Goal: Task Accomplishment & Management: Manage account settings

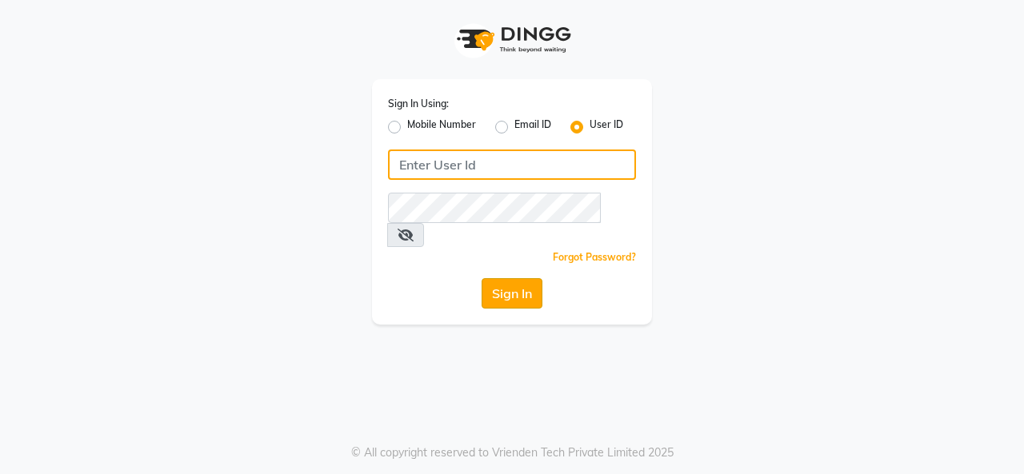
type input "timsalon@123"
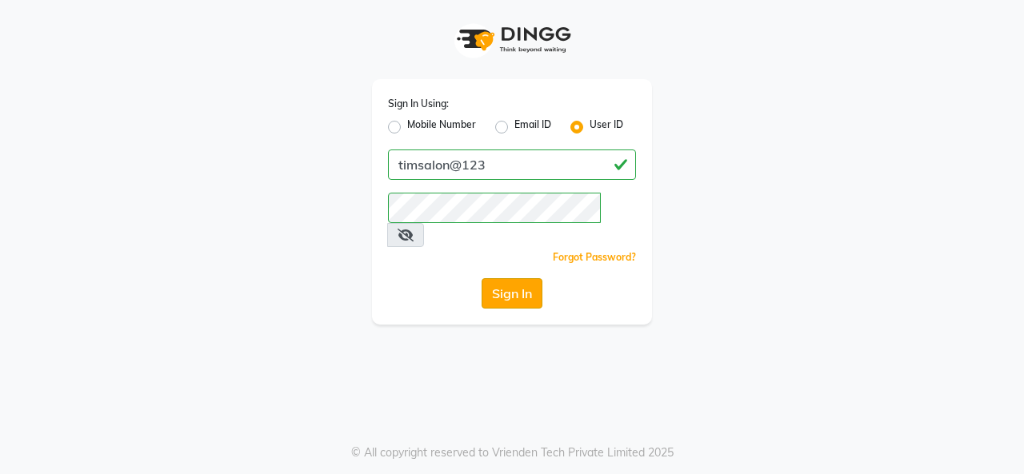
click at [504, 278] on button "Sign In" at bounding box center [512, 293] width 61 height 30
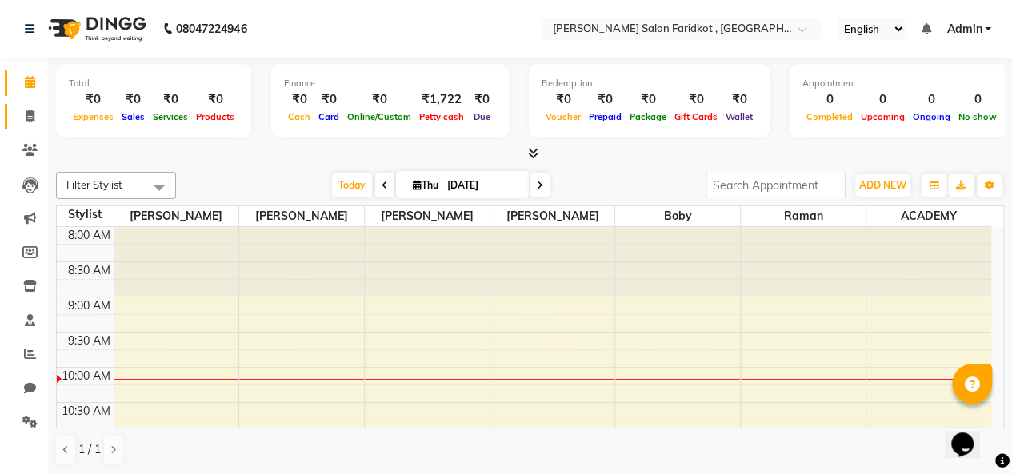
click at [31, 115] on icon at bounding box center [30, 116] width 9 height 12
select select "8789"
select select "service"
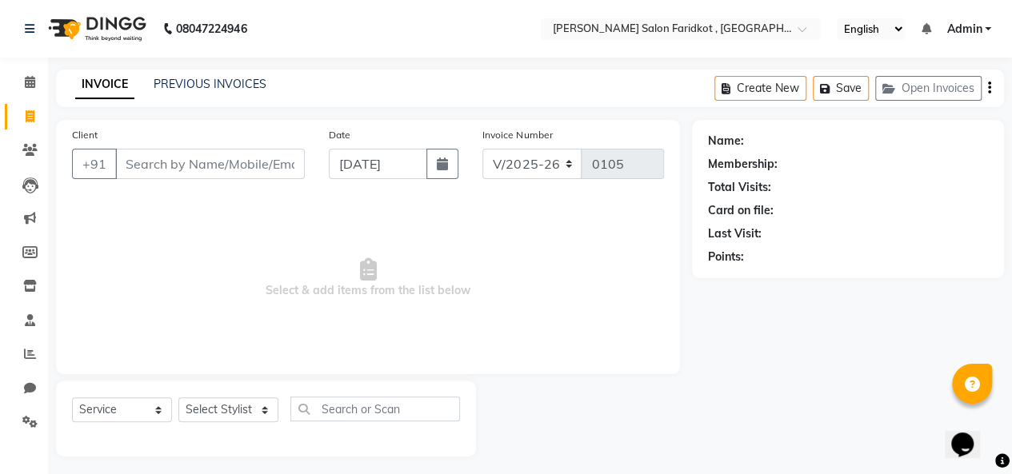
scroll to position [6, 0]
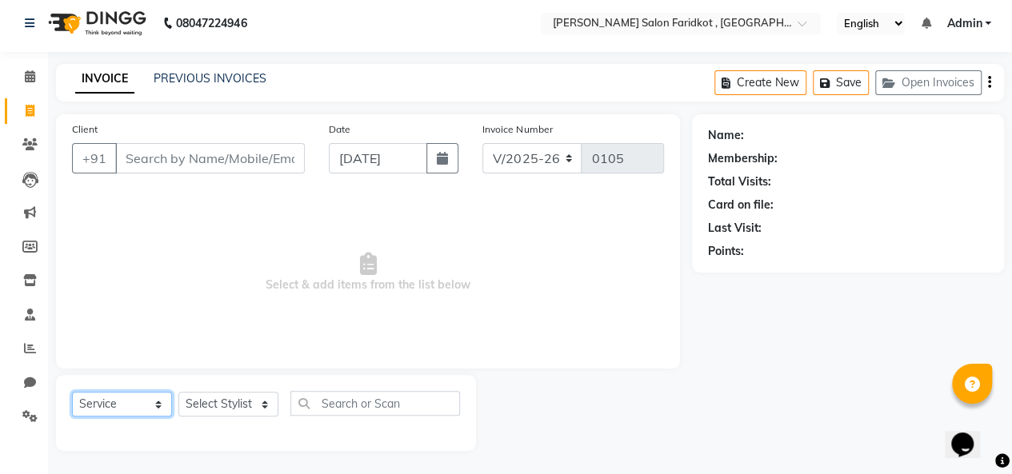
click at [143, 404] on select "Select Service Product Membership Package Voucher Prepaid Gift Card" at bounding box center [122, 404] width 100 height 25
click at [203, 351] on span "Select & add items from the list below" at bounding box center [368, 273] width 592 height 160
click at [30, 282] on icon at bounding box center [30, 280] width 14 height 12
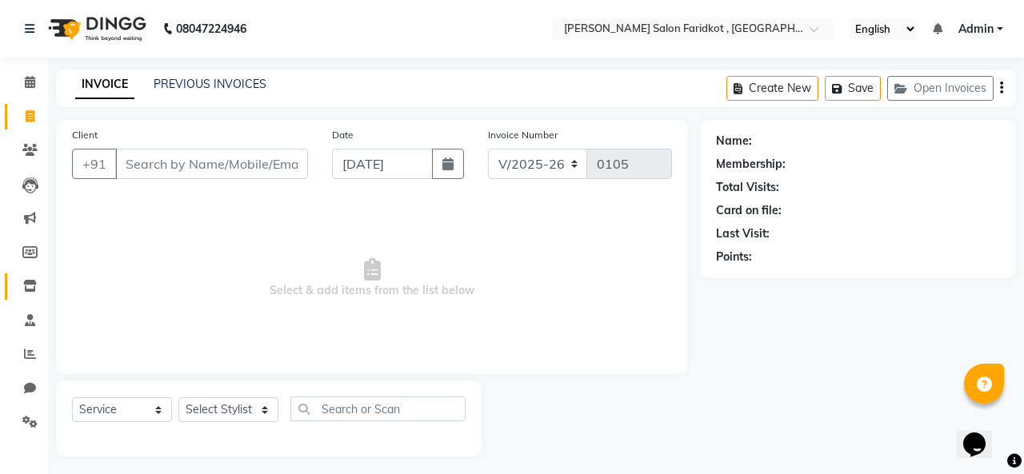
select select
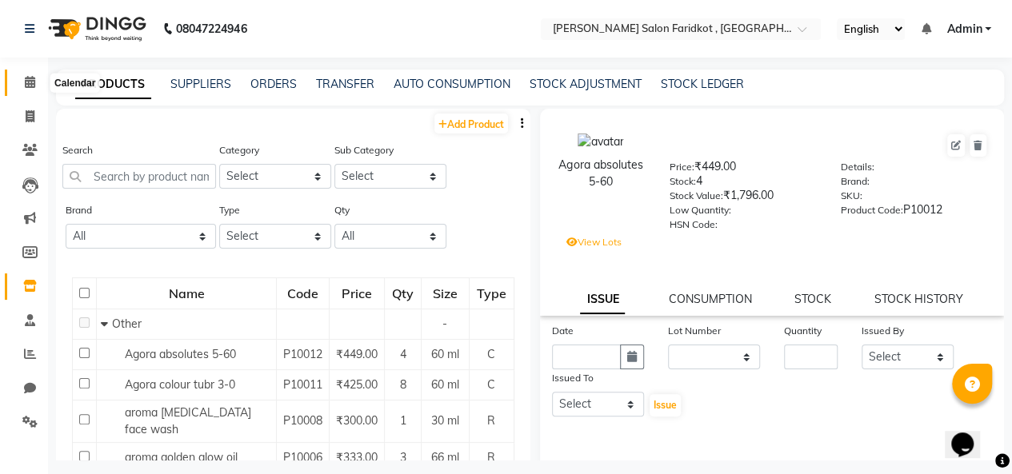
click at [26, 84] on icon at bounding box center [30, 82] width 10 height 12
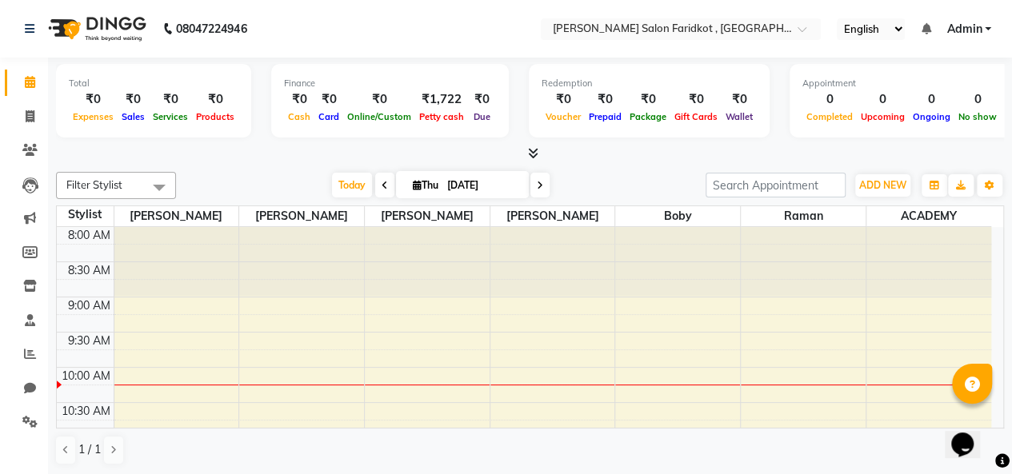
click at [435, 378] on td at bounding box center [553, 376] width 878 height 18
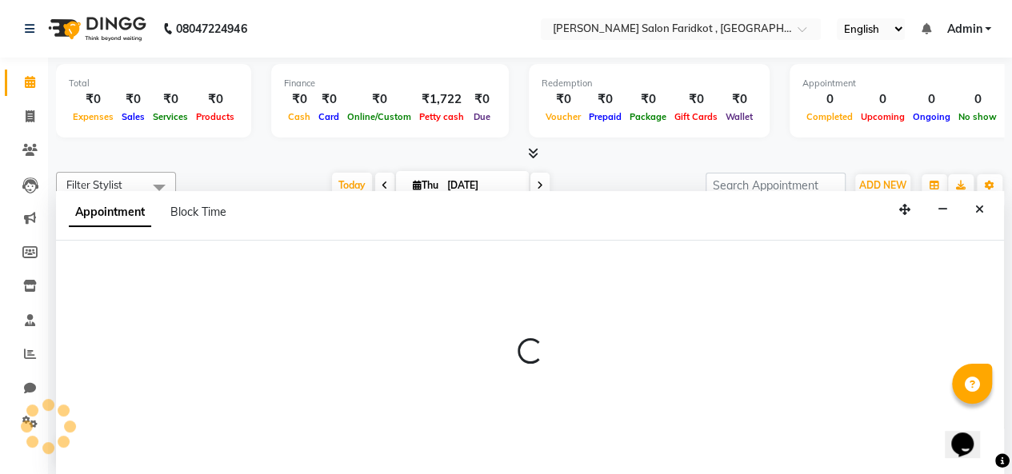
select select "89534"
select select "615"
select select "tentative"
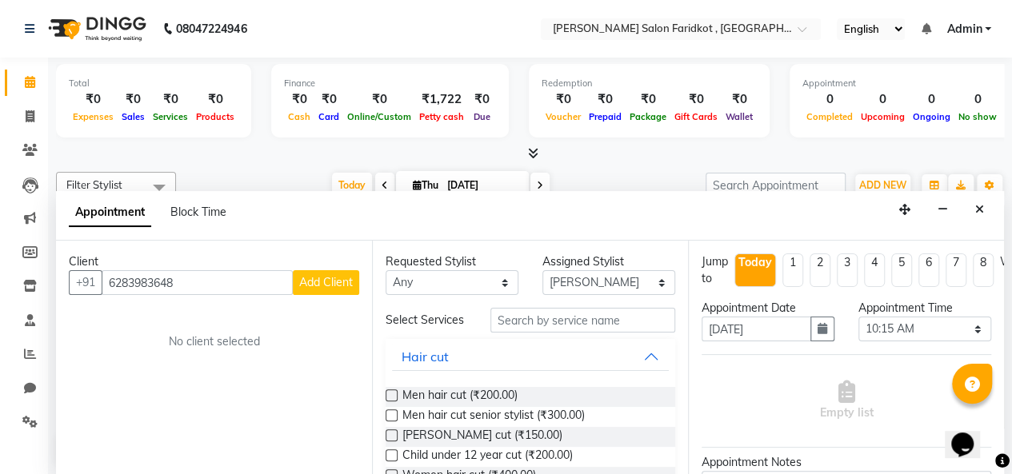
type input "6283983648"
click at [324, 283] on span "Add Client" at bounding box center [326, 282] width 54 height 14
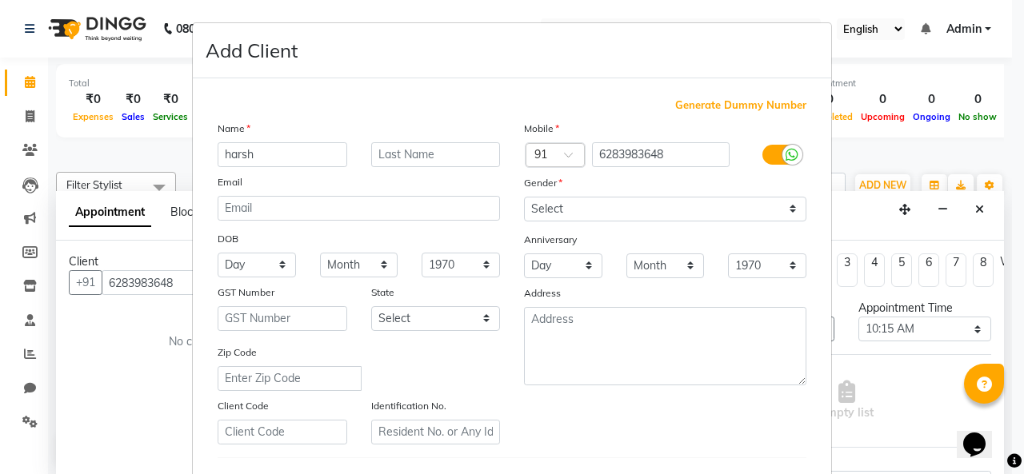
type input "harsh"
drag, startPoint x: 398, startPoint y: 118, endPoint x: 397, endPoint y: 104, distance: 13.7
click at [397, 104] on div "Generate Dummy Number Name harsh Email DOB Day 01 02 03 04 05 06 07 08 09 10 11…" at bounding box center [512, 369] width 613 height 542
click at [411, 154] on input "text" at bounding box center [436, 154] width 130 height 25
type input "."
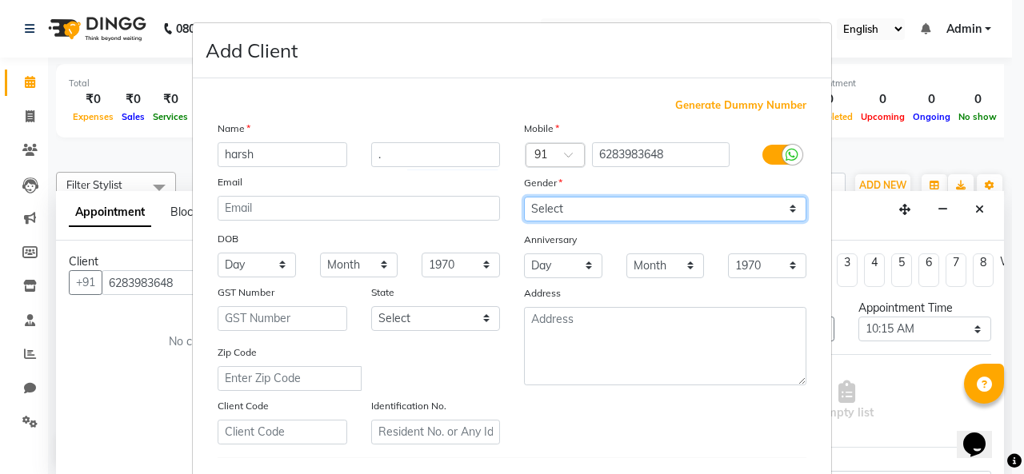
click at [644, 207] on select "Select Male Female Other Prefer Not To Say" at bounding box center [665, 209] width 282 height 25
select select "male"
click at [524, 197] on select "Select Male Female Other Prefer Not To Say" at bounding box center [665, 209] width 282 height 25
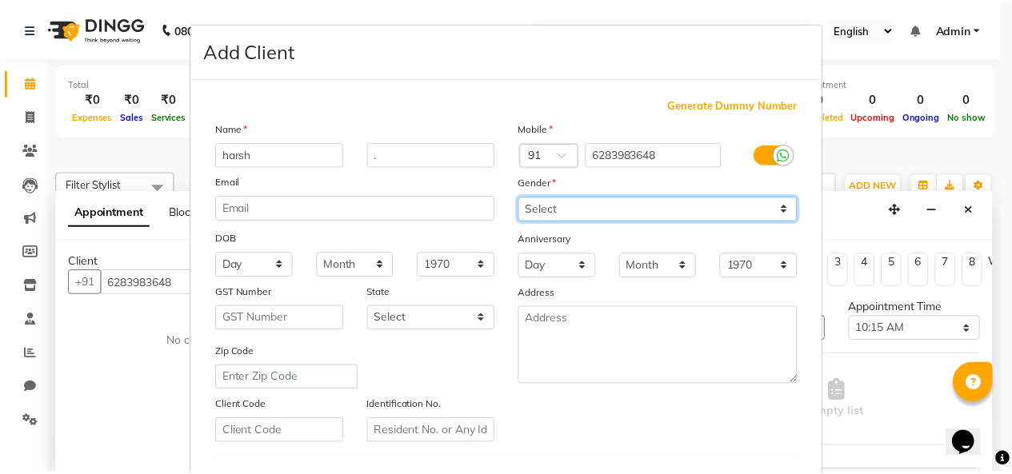
scroll to position [261, 0]
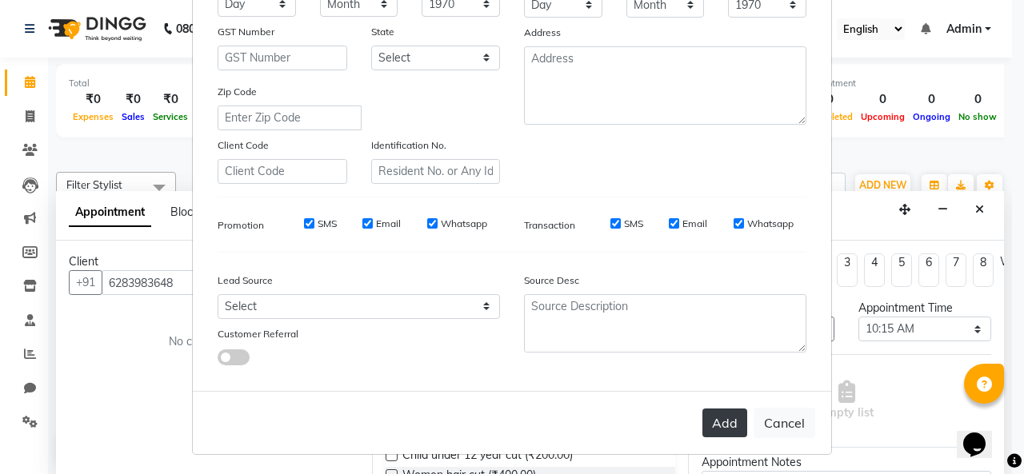
click at [721, 426] on button "Add" at bounding box center [724, 423] width 45 height 29
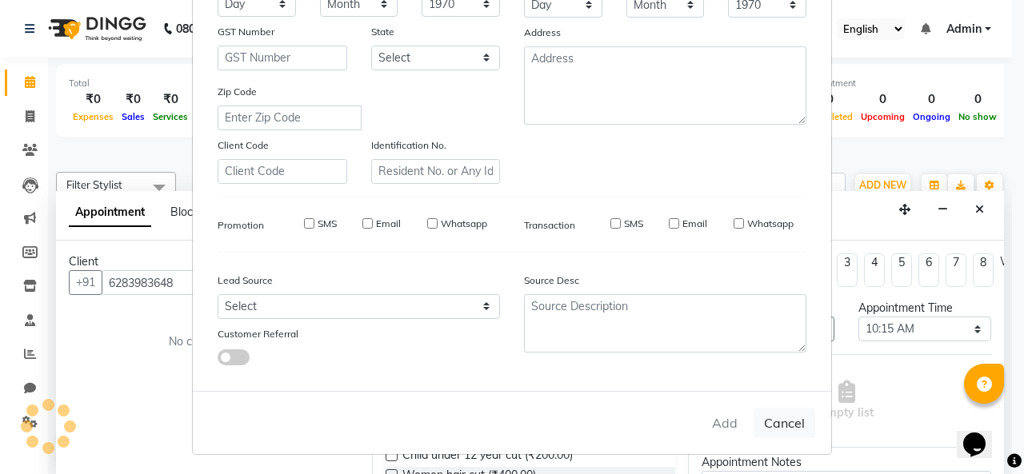
select select
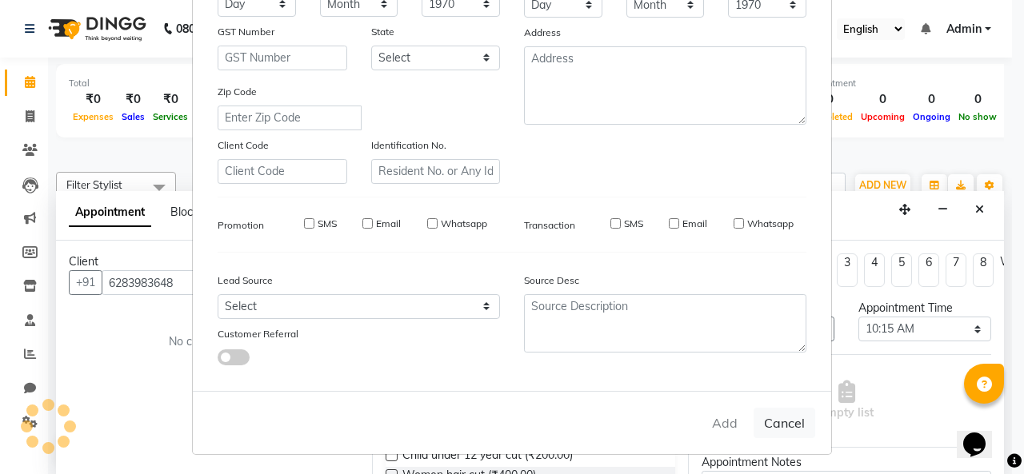
select select
checkbox input "false"
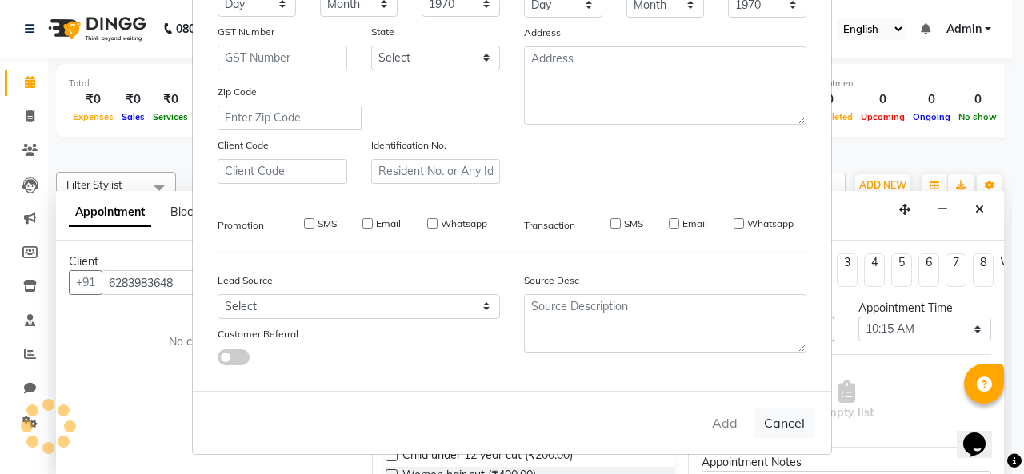
checkbox input "false"
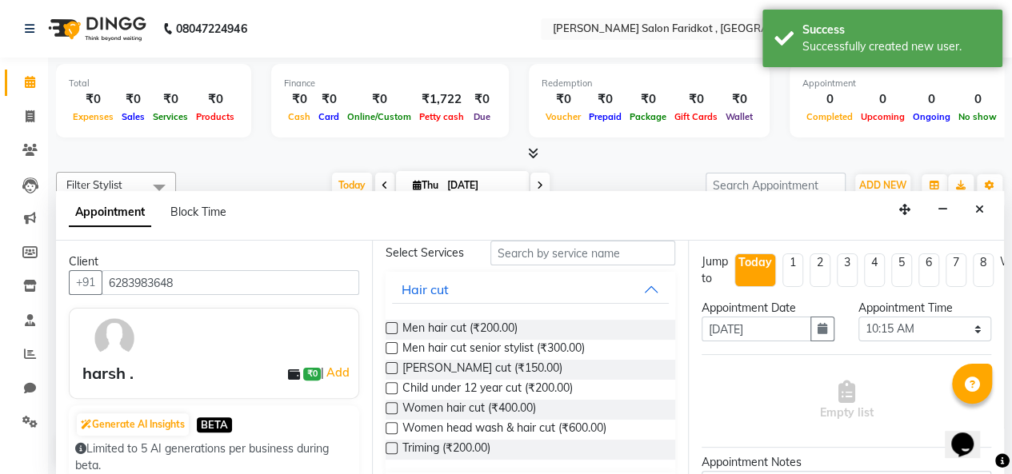
scroll to position [70, 0]
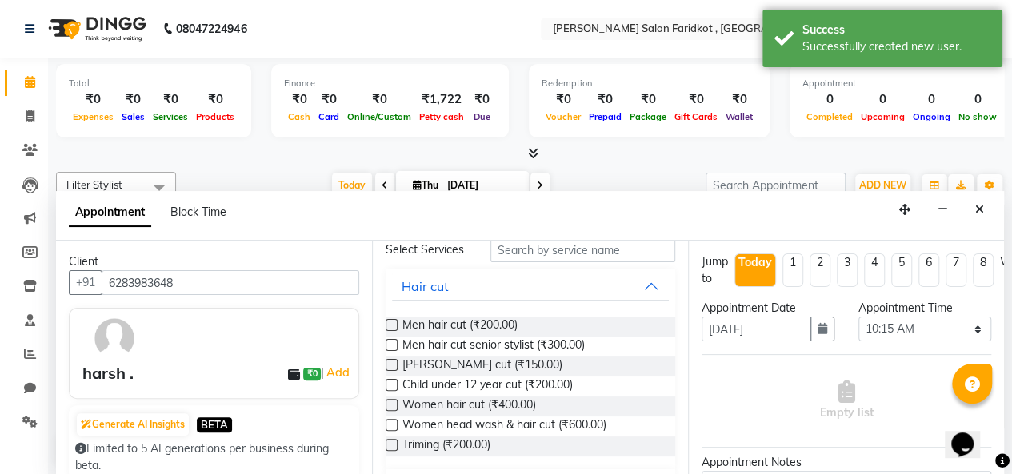
click at [394, 351] on label at bounding box center [392, 345] width 12 height 12
click at [394, 351] on input "checkbox" at bounding box center [391, 347] width 10 height 10
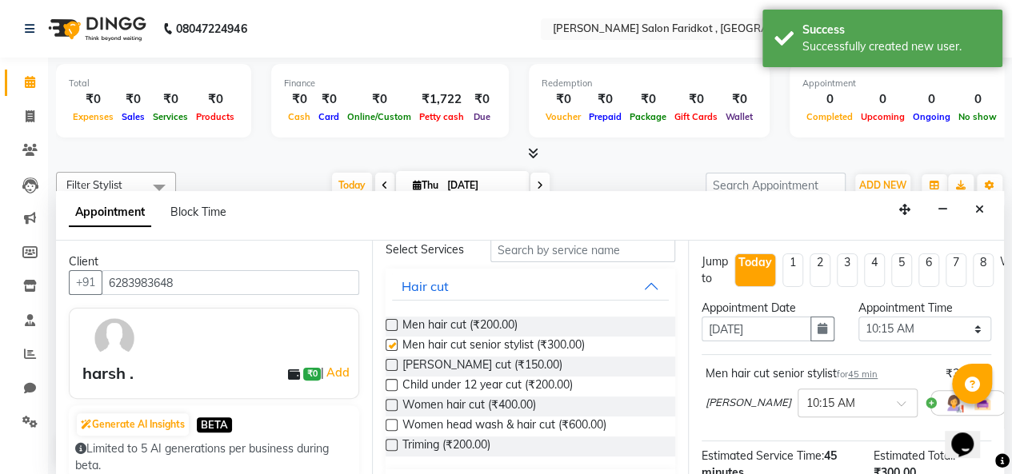
checkbox input "false"
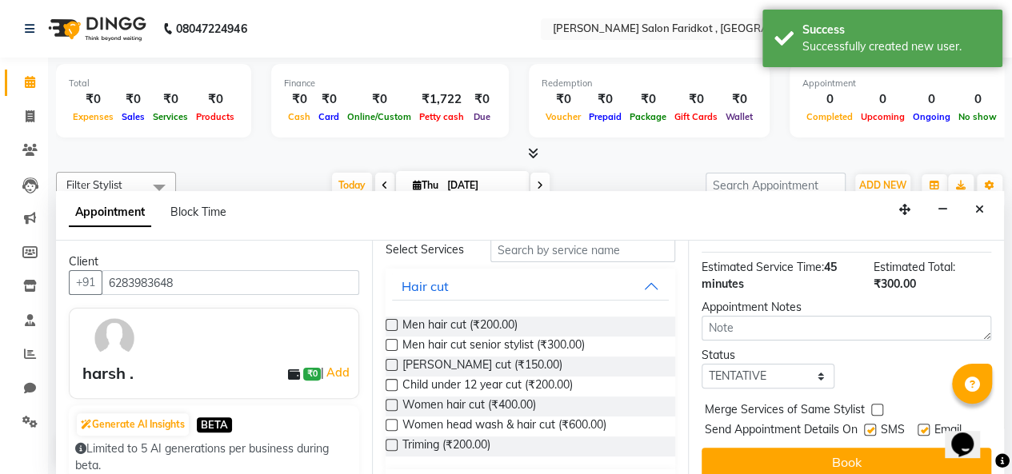
scroll to position [216, 0]
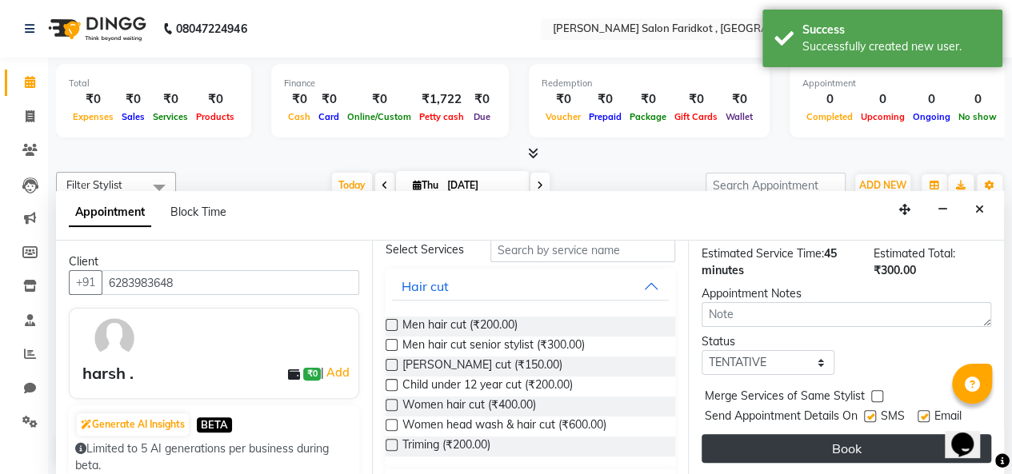
click at [843, 434] on button "Book" at bounding box center [847, 448] width 290 height 29
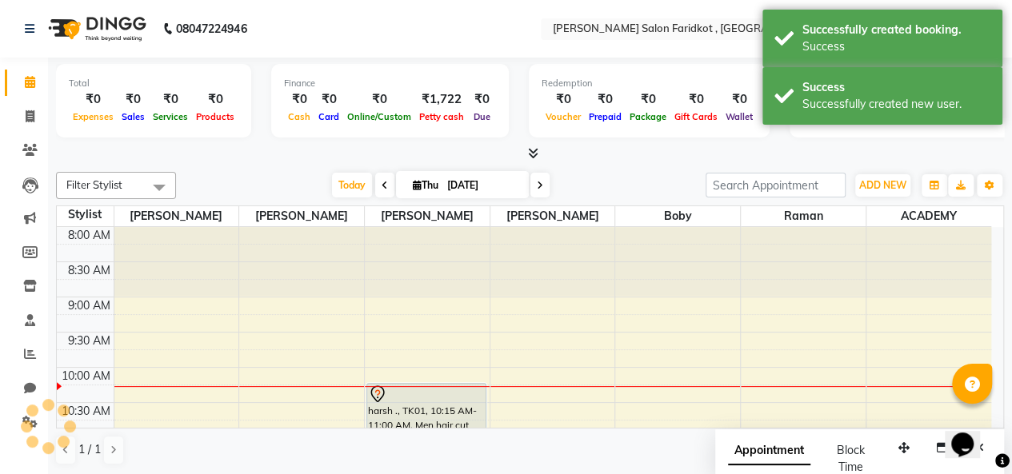
scroll to position [0, 0]
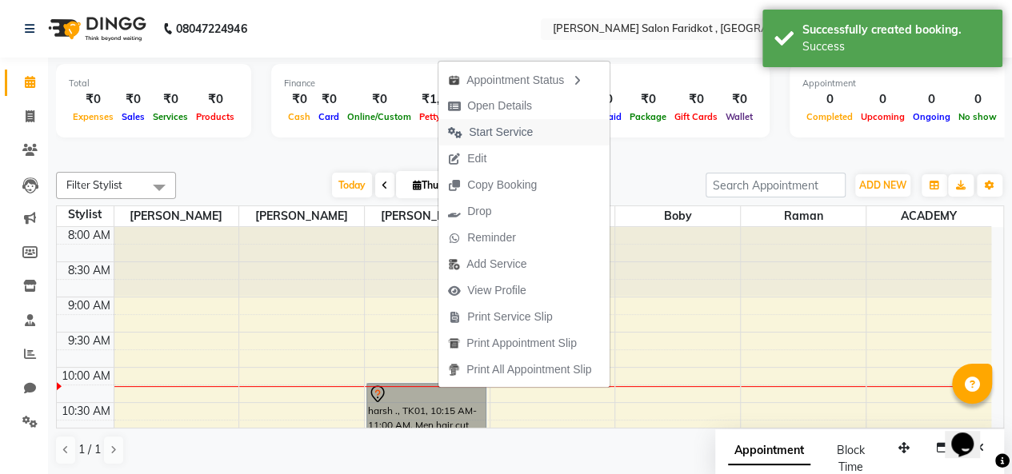
click at [499, 126] on span "Start Service" at bounding box center [501, 132] width 64 height 17
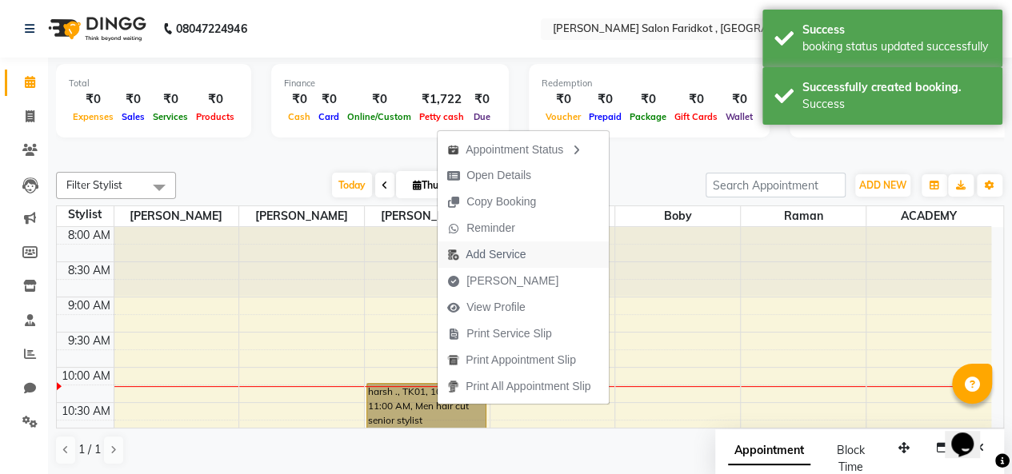
click at [518, 256] on span "Add Service" at bounding box center [496, 254] width 60 height 17
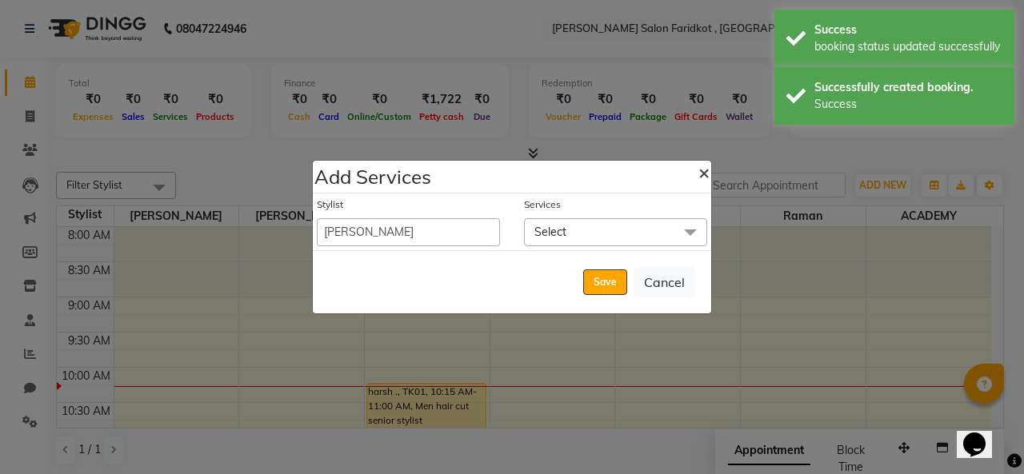
click at [707, 178] on span "×" at bounding box center [703, 172] width 11 height 24
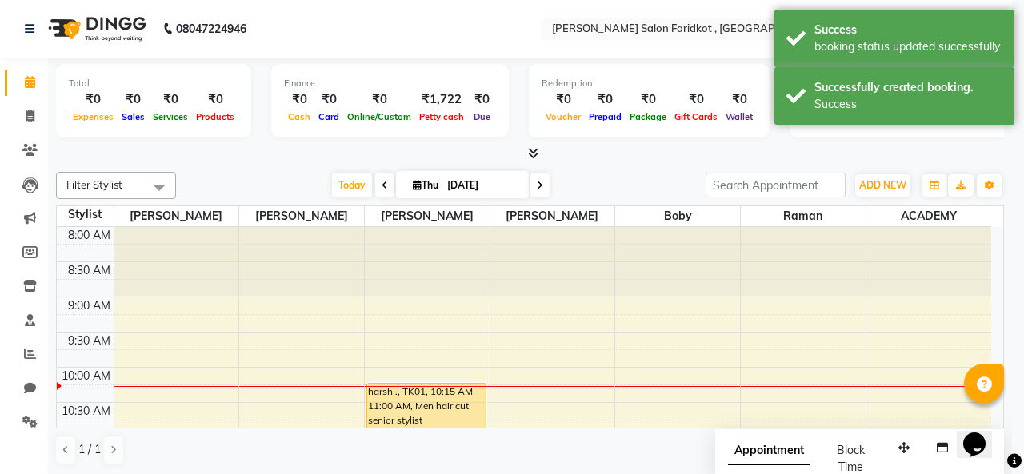
select select "89926"
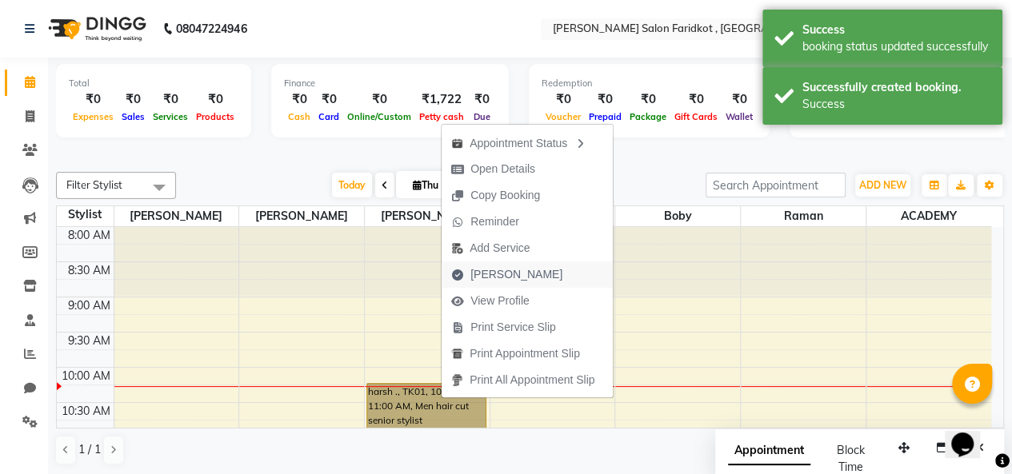
click at [527, 276] on span "Mark Done" at bounding box center [507, 275] width 130 height 26
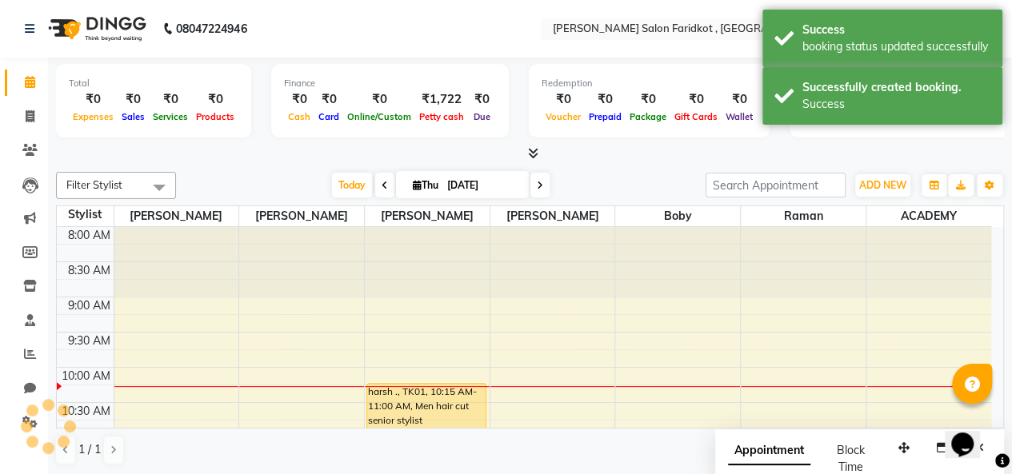
select select "service"
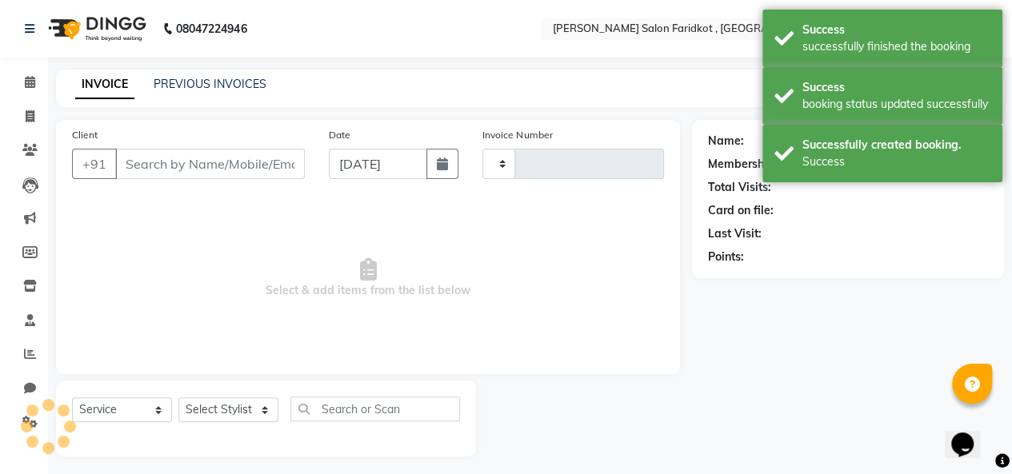
type input "0105"
select select "8789"
type input "6283983648"
select select "89534"
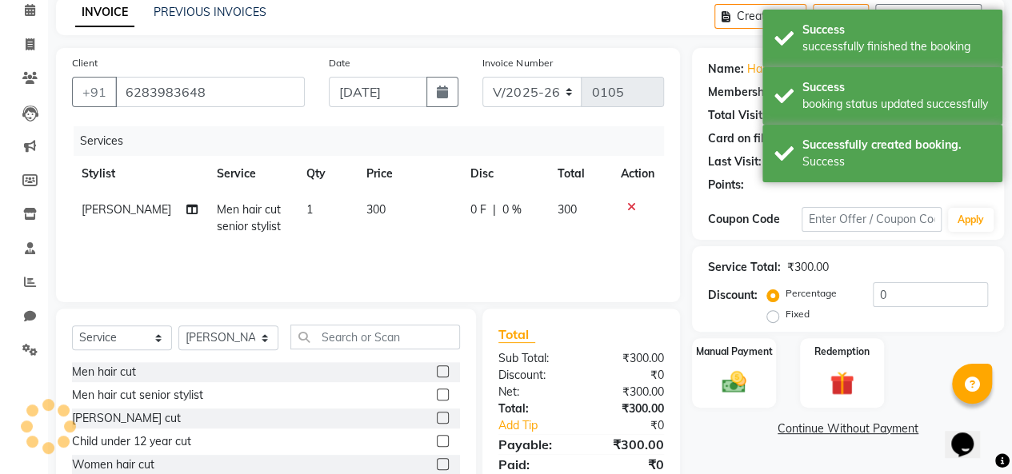
scroll to position [166, 0]
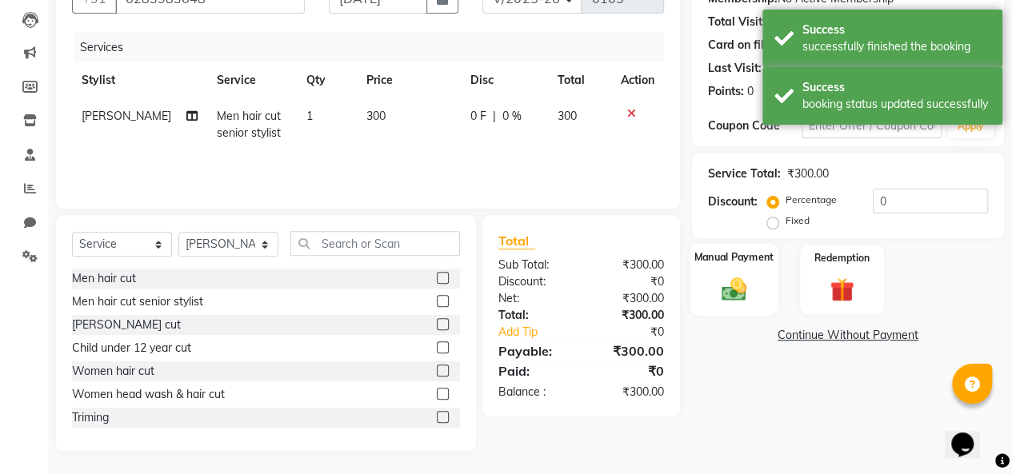
click at [746, 280] on img at bounding box center [734, 288] width 41 height 29
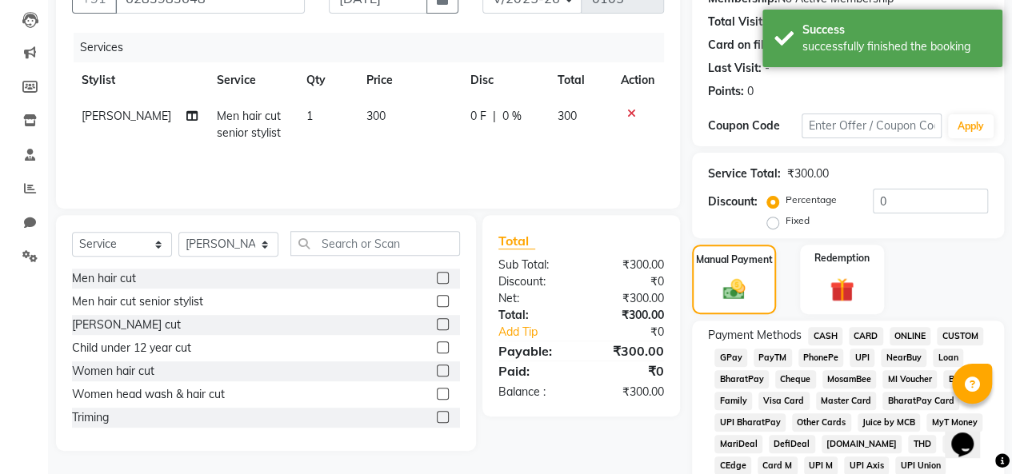
click at [829, 339] on span "CASH" at bounding box center [825, 336] width 34 height 18
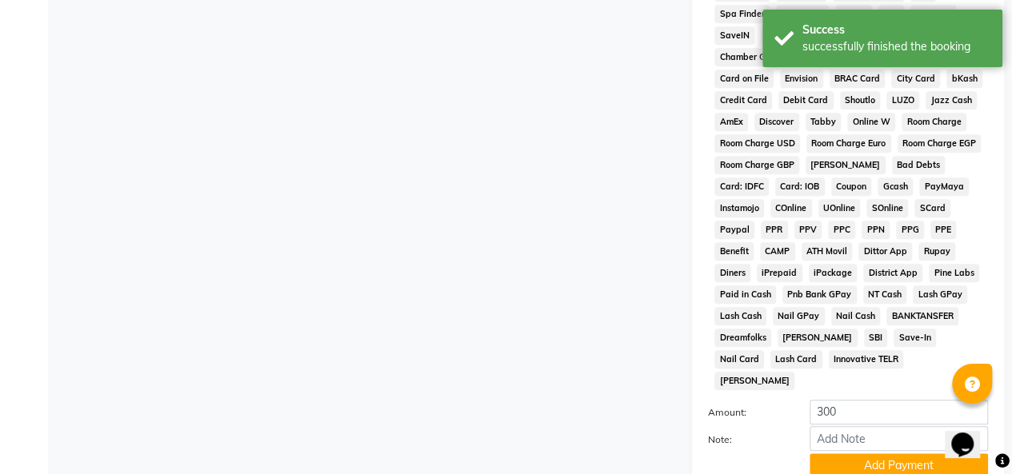
scroll to position [793, 0]
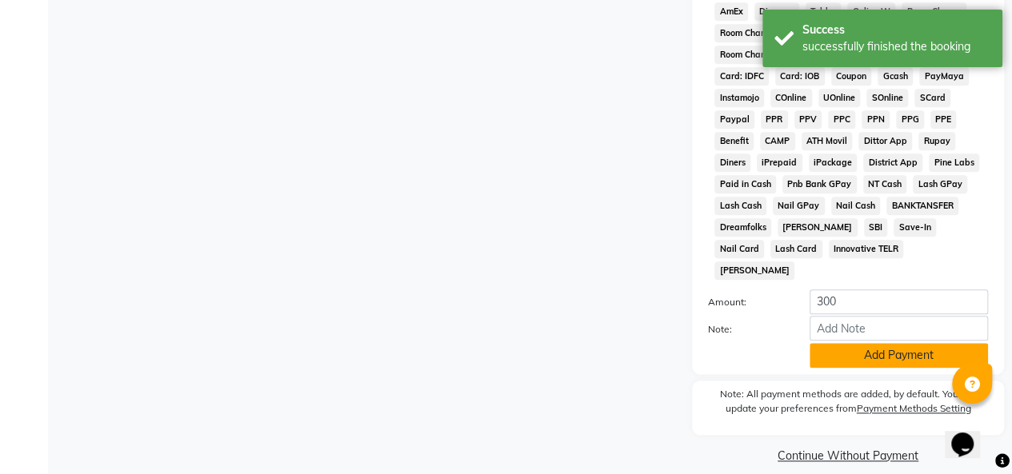
click at [888, 343] on button "Add Payment" at bounding box center [899, 355] width 178 height 25
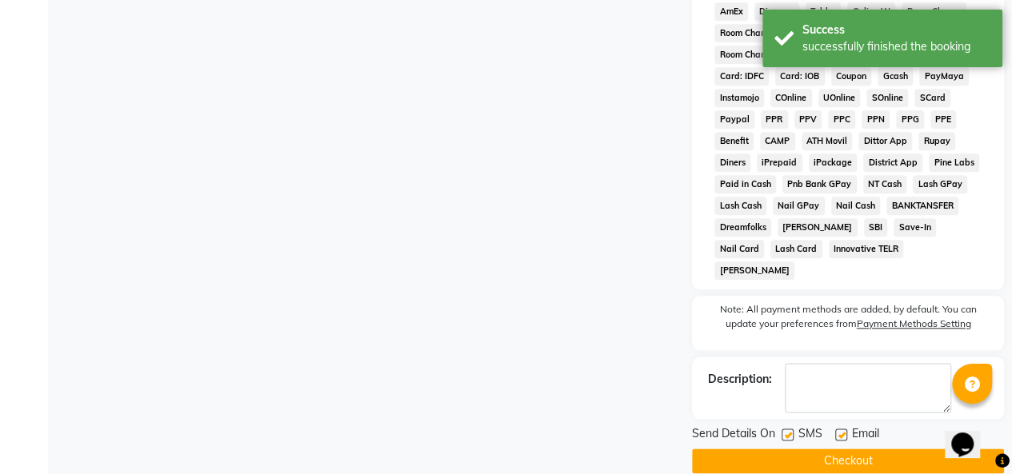
click at [890, 449] on button "Checkout" at bounding box center [848, 461] width 312 height 25
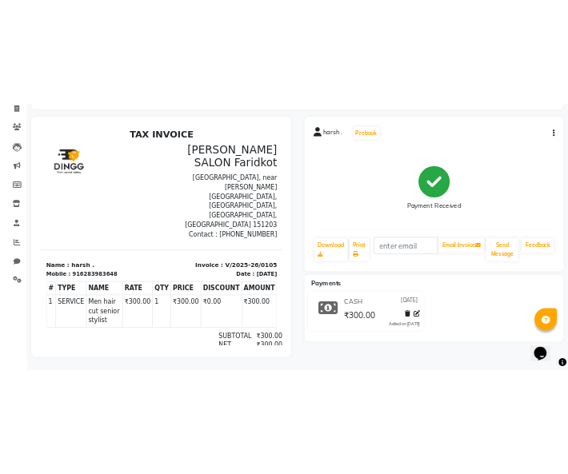
scroll to position [120, 0]
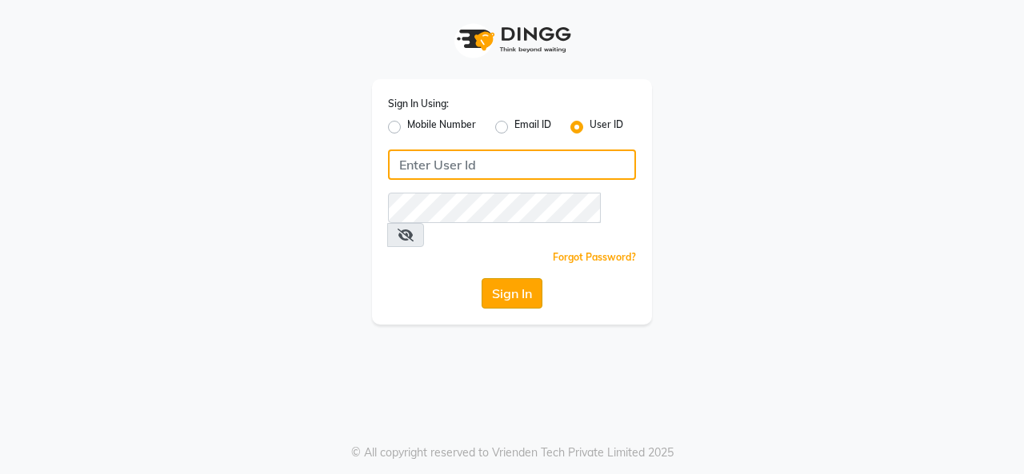
type input "timsalon@123"
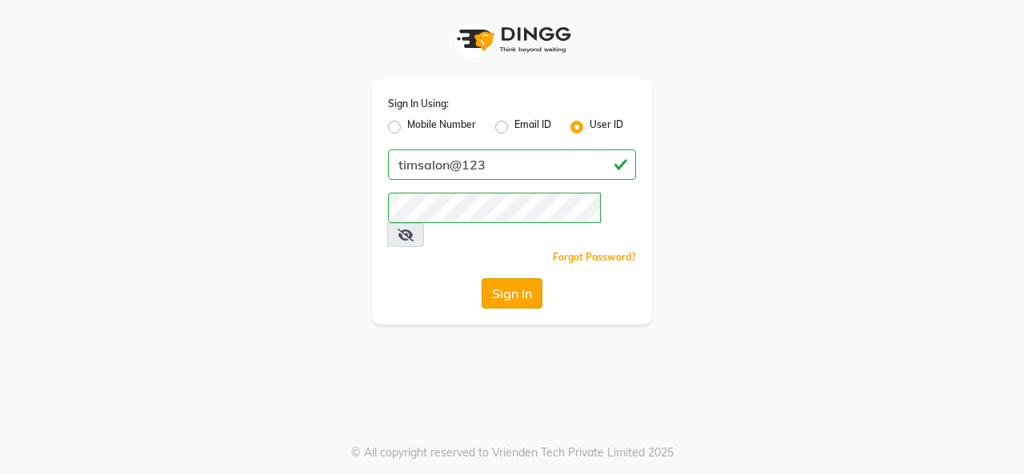
click at [507, 278] on button "Sign In" at bounding box center [512, 293] width 61 height 30
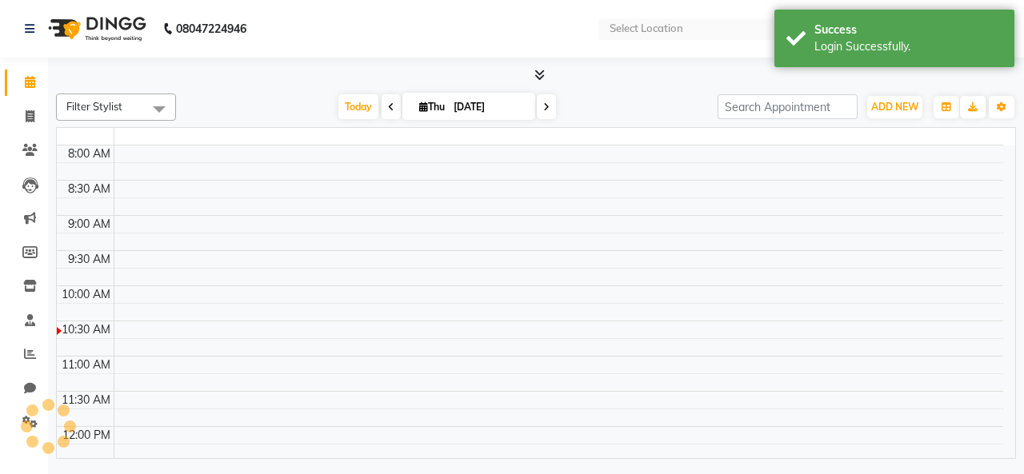
select select "en"
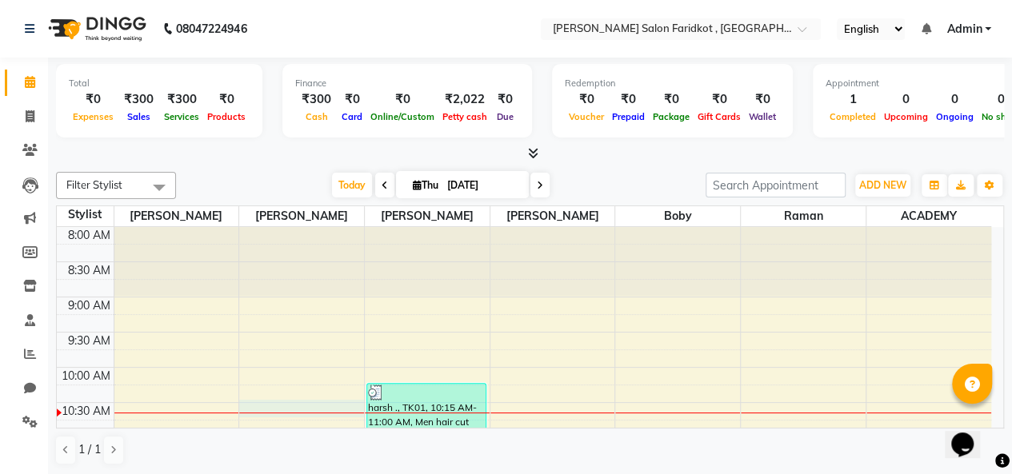
select select "89533"
select select "tentative"
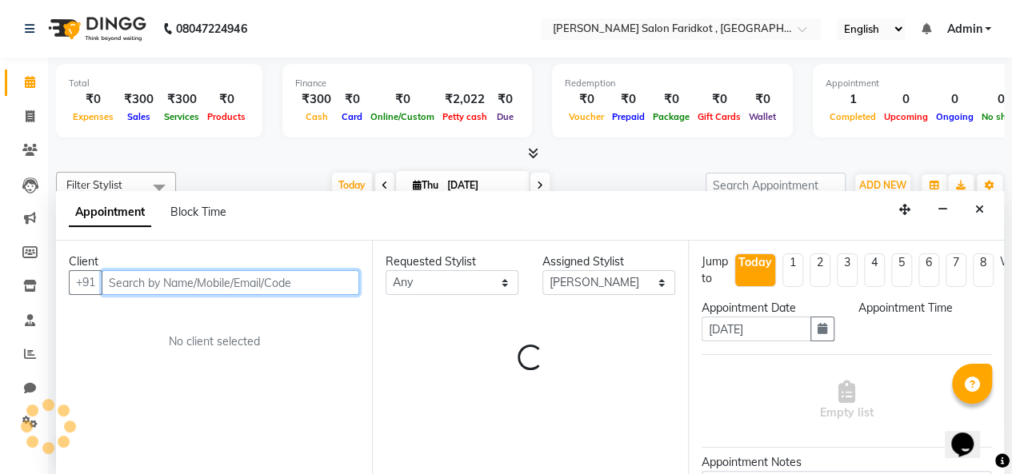
select select "630"
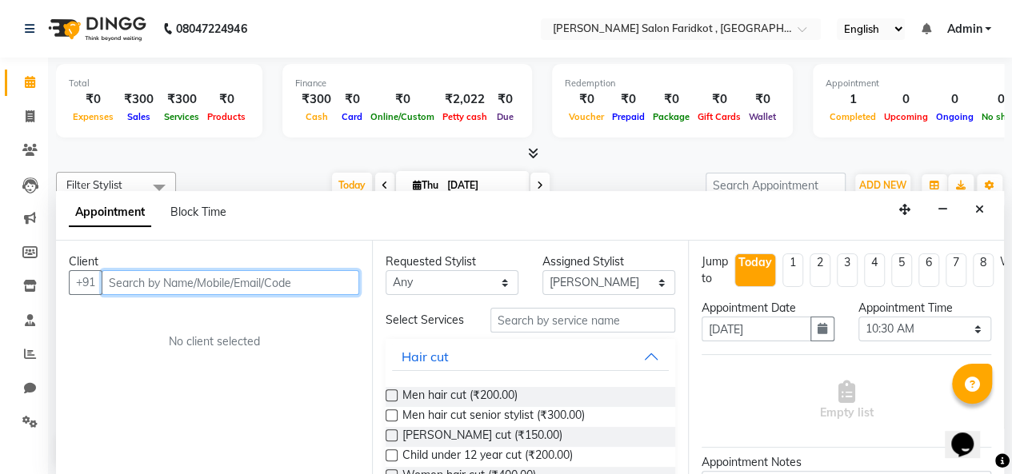
click at [152, 280] on input "text" at bounding box center [231, 282] width 258 height 25
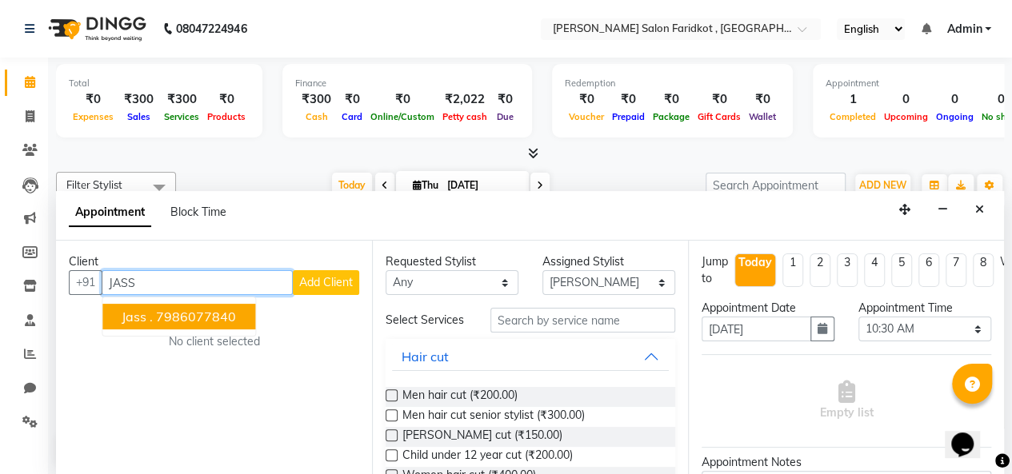
type input "JAS"
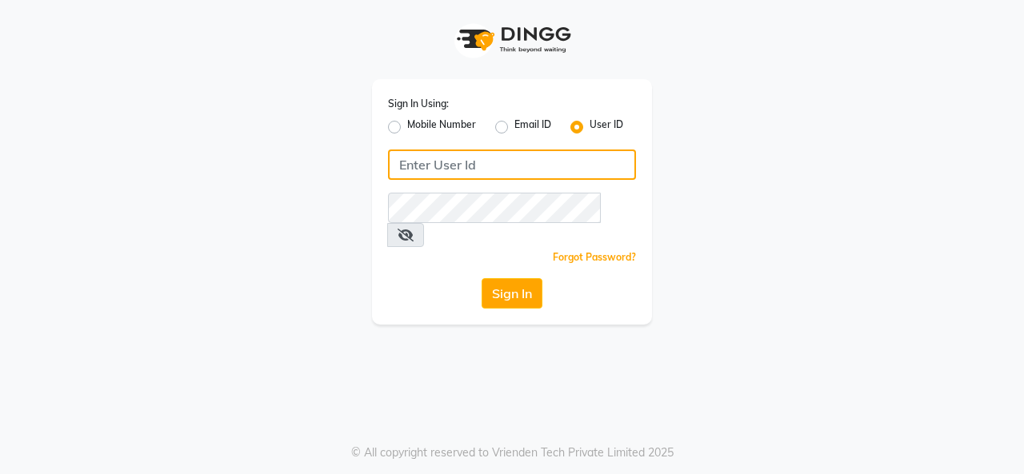
type input "timsalon@123"
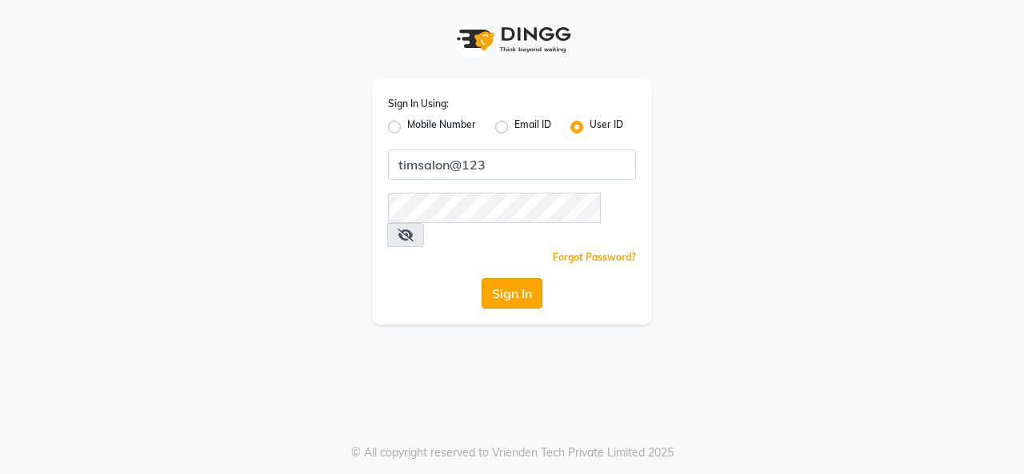
click at [487, 278] on button "Sign In" at bounding box center [512, 293] width 61 height 30
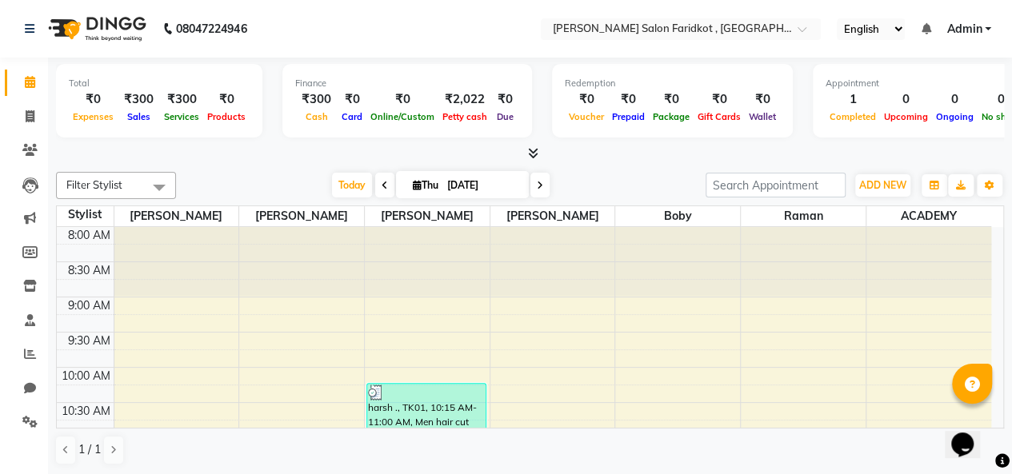
click at [293, 239] on div at bounding box center [301, 261] width 125 height 69
click at [289, 239] on div at bounding box center [301, 261] width 125 height 69
